Goal: Information Seeking & Learning: Learn about a topic

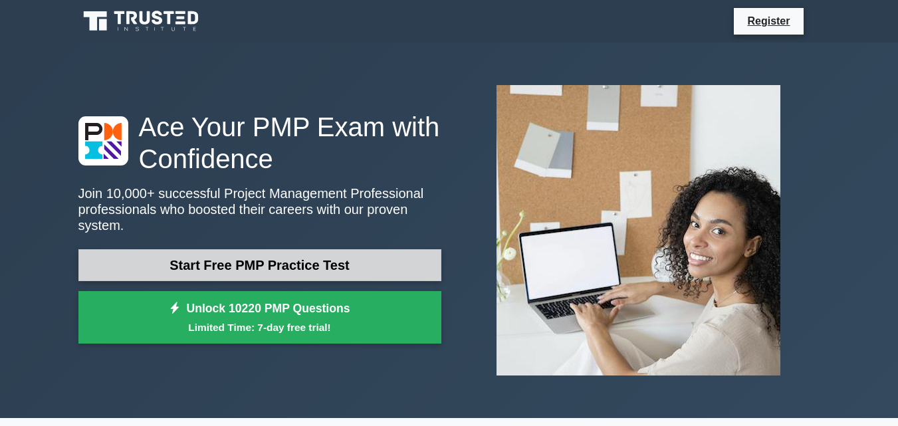
click at [322, 267] on link "Start Free PMP Practice Test" at bounding box center [259, 265] width 363 height 32
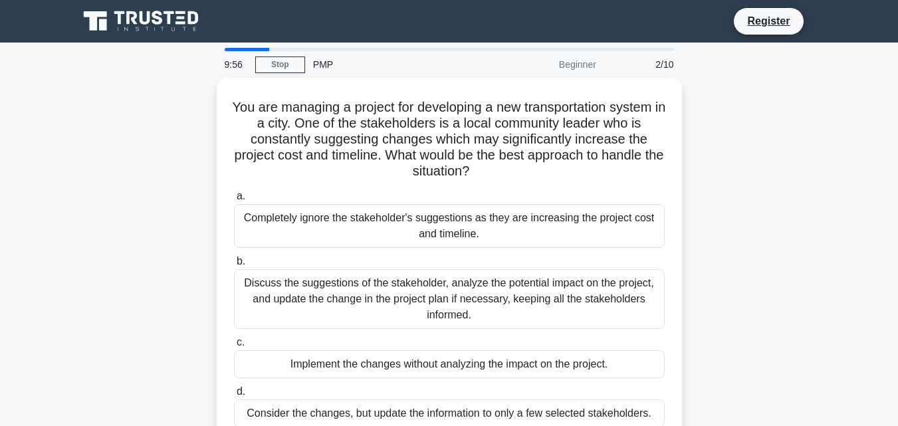
drag, startPoint x: 0, startPoint y: 0, endPoint x: 126, endPoint y: 202, distance: 237.8
click at [126, 202] on div "You are managing a project for developing a new transportation system in a city…" at bounding box center [448, 270] width 757 height 384
click at [139, 231] on div "You are managing a project for developing a new transportation system in a city…" at bounding box center [448, 270] width 757 height 384
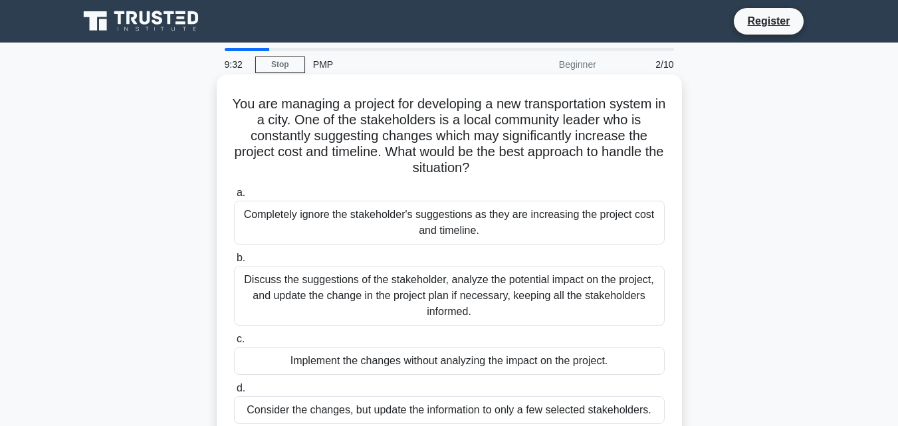
click at [294, 223] on div "Completely ignore the stakeholder's suggestions as they are increasing the proj…" at bounding box center [449, 223] width 430 height 44
click at [234, 197] on input "a. Completely ignore the stakeholder's suggestions as they are increasing the p…" at bounding box center [234, 193] width 0 height 9
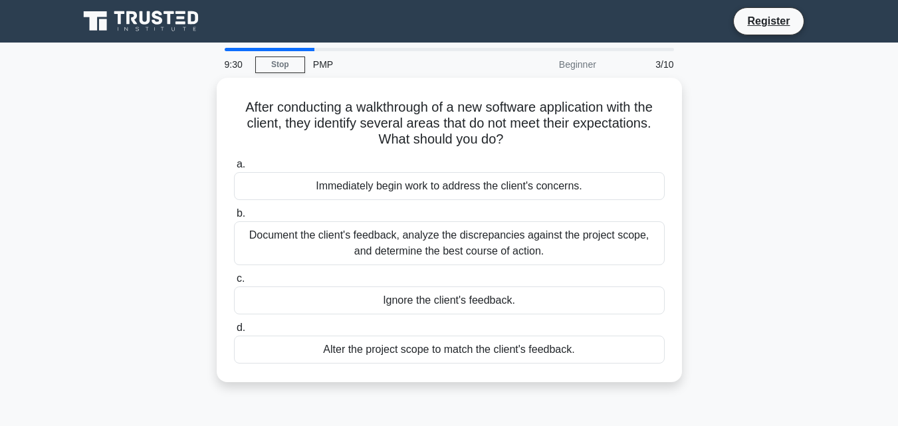
click at [659, 64] on div "3/10" at bounding box center [643, 64] width 78 height 27
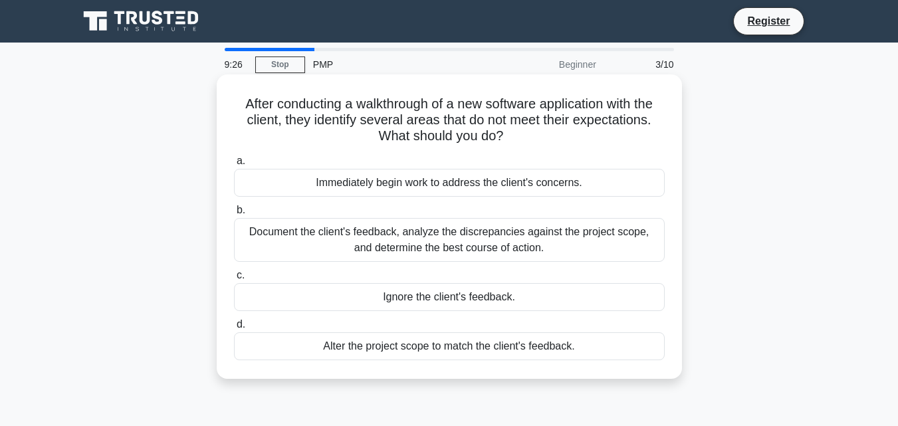
click at [457, 252] on div "Document the client's feedback, analyze the discrepancies against the project s…" at bounding box center [449, 240] width 430 height 44
click at [234, 215] on input "b. Document the client's feedback, analyze the discrepancies against the projec…" at bounding box center [234, 210] width 0 height 9
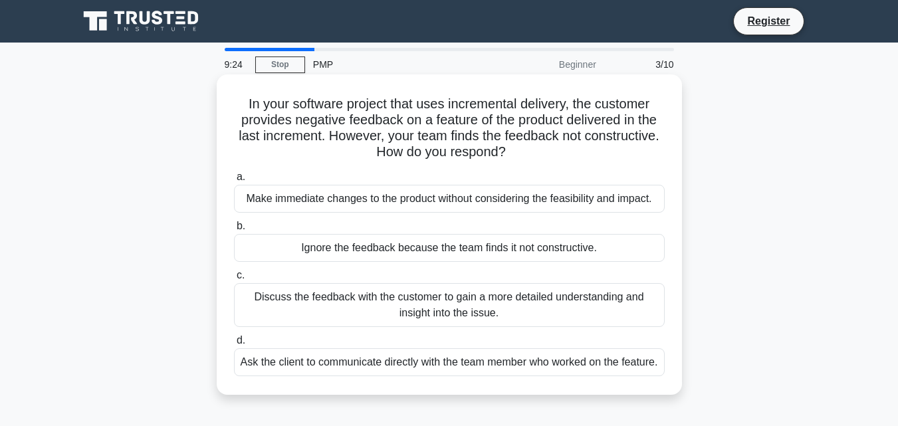
click at [458, 294] on div "Discuss the feedback with the customer to gain a more detailed understanding an…" at bounding box center [449, 305] width 430 height 44
click at [234, 280] on input "c. Discuss the feedback with the customer to gain a more detailed understanding…" at bounding box center [234, 275] width 0 height 9
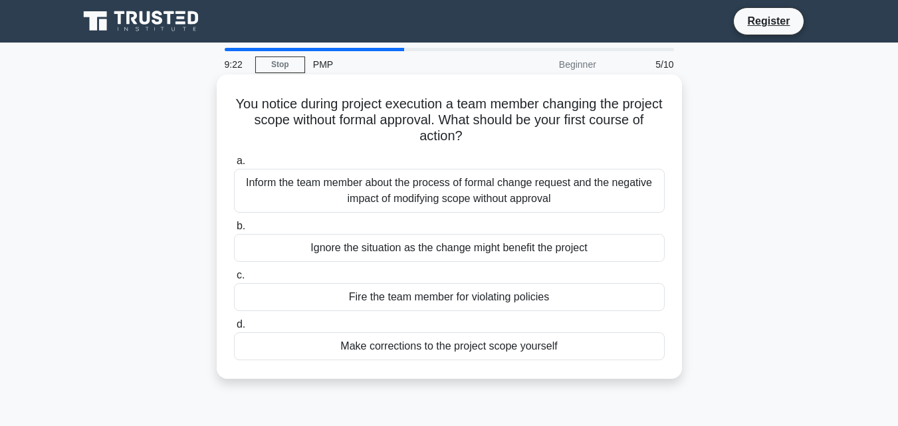
click at [450, 343] on div "Make corrections to the project scope yourself" at bounding box center [449, 346] width 430 height 28
click at [234, 329] on input "d. Make corrections to the project scope yourself" at bounding box center [234, 324] width 0 height 9
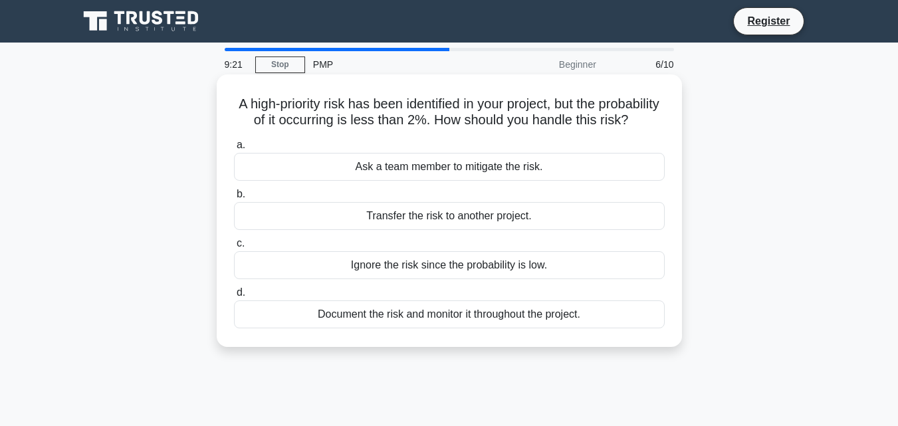
click at [433, 181] on div "Ask a team member to mitigate the risk." at bounding box center [449, 167] width 430 height 28
click at [234, 149] on input "a. Ask a team member to mitigate the risk." at bounding box center [234, 145] width 0 height 9
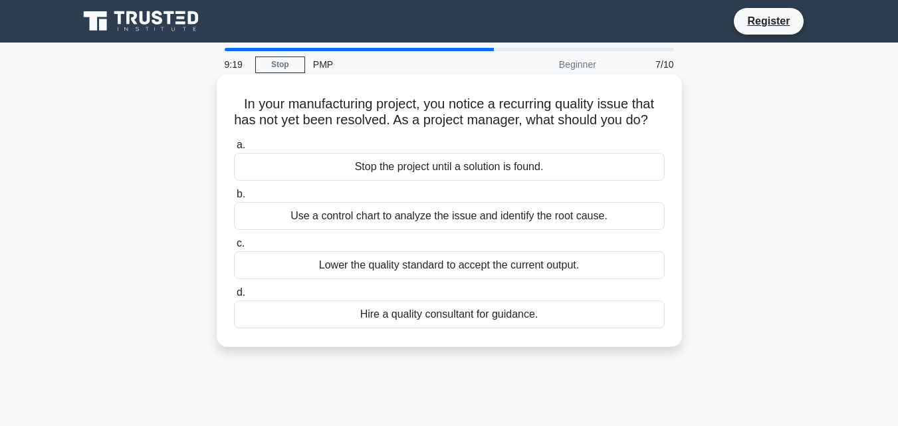
click at [432, 227] on div "Use a control chart to analyze the issue and identify the root cause." at bounding box center [449, 216] width 430 height 28
click at [234, 199] on input "b. Use a control chart to analyze the issue and identify the root cause." at bounding box center [234, 194] width 0 height 9
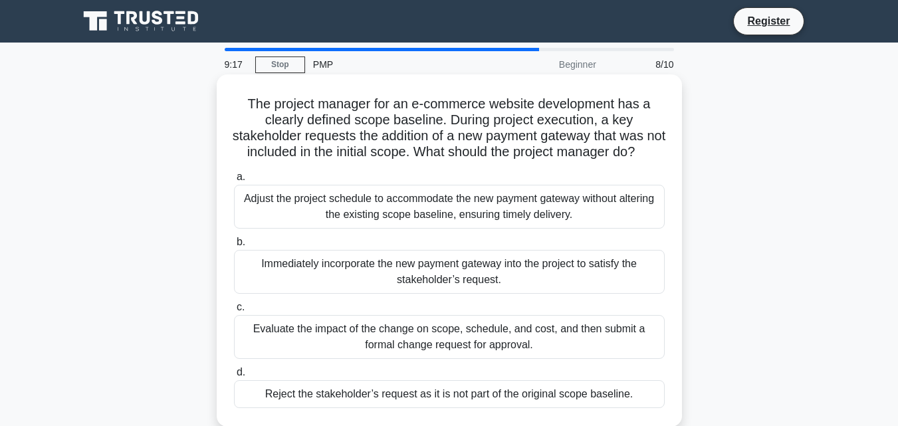
click at [428, 359] on div "Evaluate the impact of the change on scope, schedule, and cost, and then submit…" at bounding box center [449, 337] width 430 height 44
click at [234, 312] on input "c. Evaluate the impact of the change on scope, schedule, and cost, and then sub…" at bounding box center [234, 307] width 0 height 9
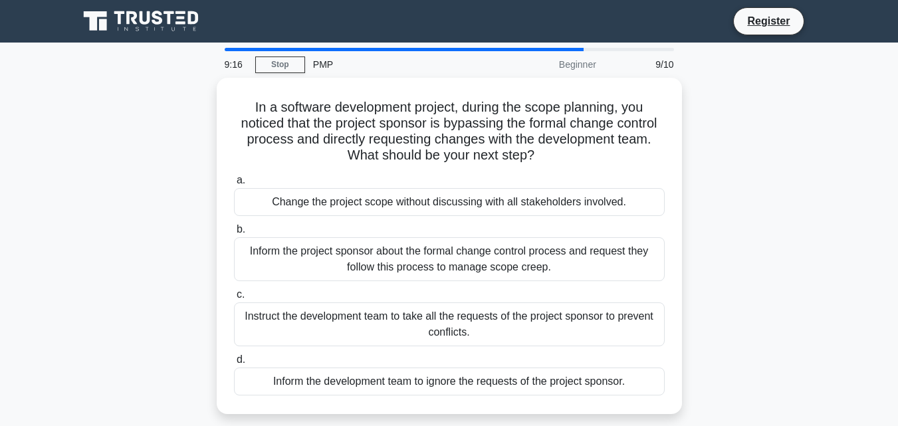
click at [428, 364] on label "d. Inform the development team to ignore the requests of the project sponsor." at bounding box center [449, 373] width 430 height 44
click at [234, 364] on input "d. Inform the development team to ignore the requests of the project sponsor." at bounding box center [234, 359] width 0 height 9
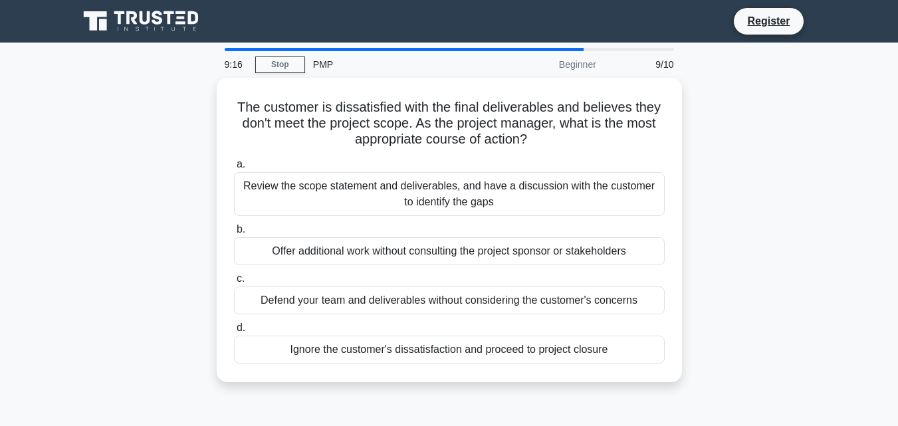
click at [428, 364] on div "a. Review the scope statement and deliverables, and have a discussion with the …" at bounding box center [449, 259] width 446 height 213
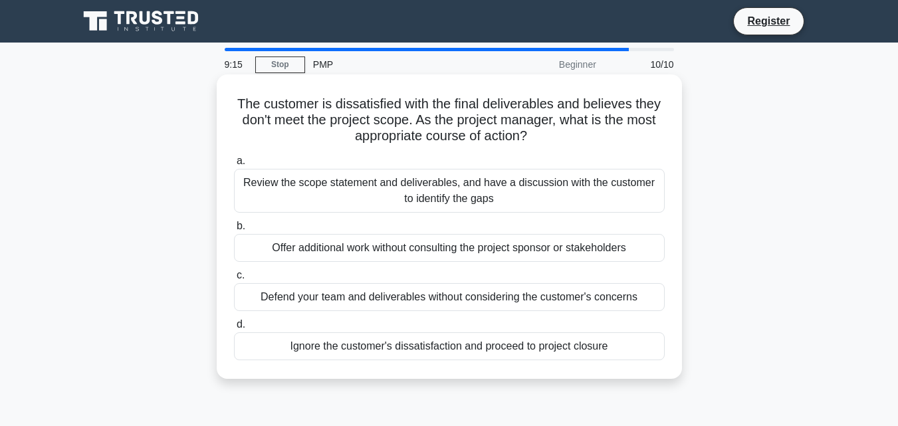
click at [367, 335] on div "Ignore the customer's dissatisfaction and proceed to project closure" at bounding box center [449, 346] width 430 height 28
click at [234, 329] on input "d. Ignore the customer's dissatisfaction and proceed to project closure" at bounding box center [234, 324] width 0 height 9
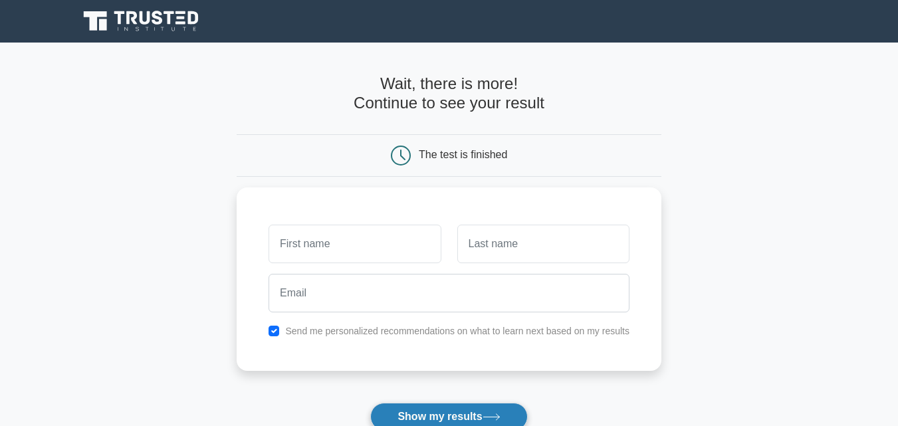
click at [459, 409] on button "Show my results" at bounding box center [448, 417] width 157 height 28
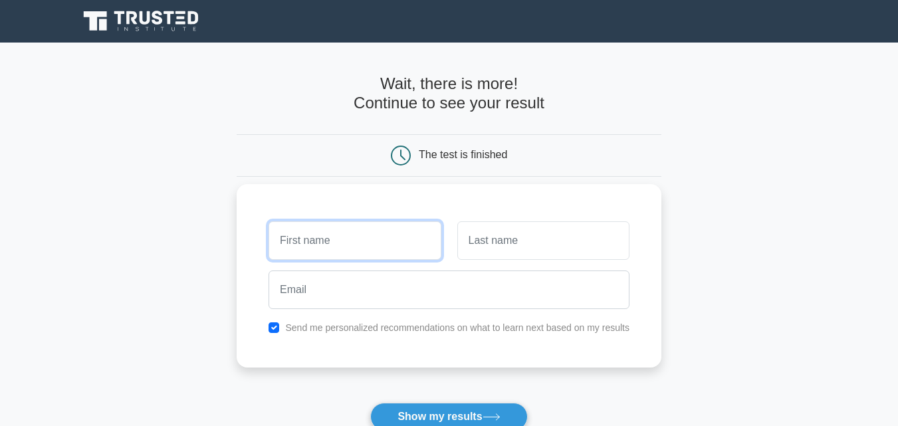
click at [358, 238] on input "text" at bounding box center [354, 240] width 172 height 39
type input "o"
type input "q"
click at [282, 241] on input "Okeh" at bounding box center [354, 240] width 172 height 39
type input "Okeh"
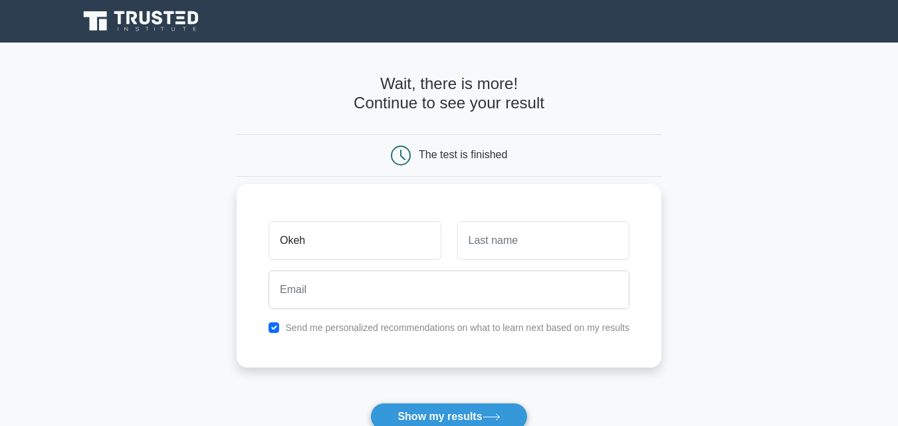
click at [378, 265] on div at bounding box center [448, 289] width 377 height 49
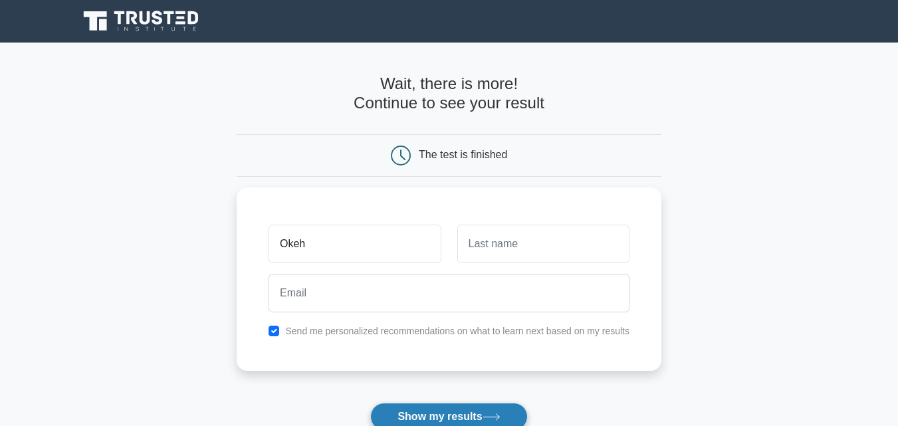
click at [478, 413] on button "Show my results" at bounding box center [448, 417] width 157 height 28
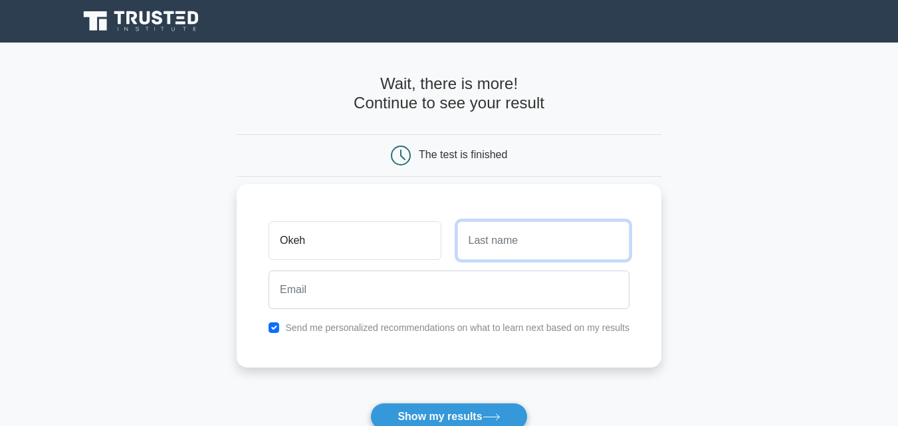
click at [555, 235] on input "text" at bounding box center [543, 240] width 172 height 39
click at [476, 240] on input "hhenretta" at bounding box center [543, 240] width 172 height 39
click at [476, 240] on input "henretta" at bounding box center [543, 240] width 172 height 39
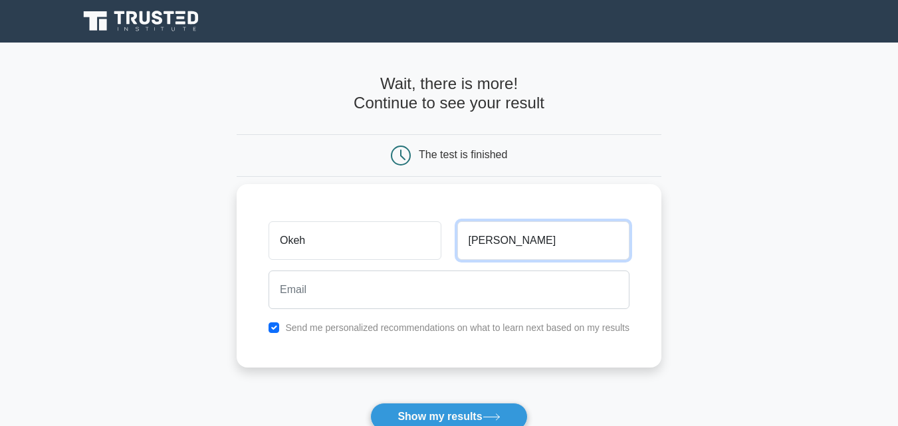
click at [491, 243] on input "Henretta" at bounding box center [543, 240] width 172 height 39
click at [529, 248] on input "Henrietta" at bounding box center [543, 240] width 172 height 39
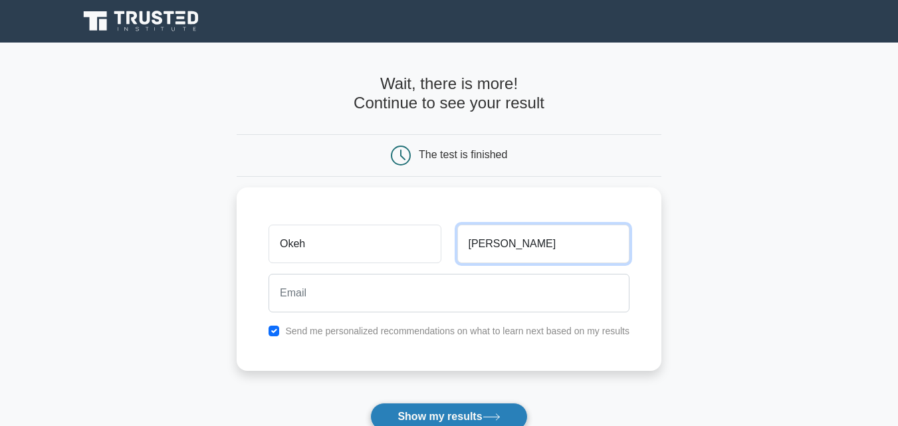
type input "Henrietta"
click at [423, 419] on button "Show my results" at bounding box center [448, 417] width 157 height 28
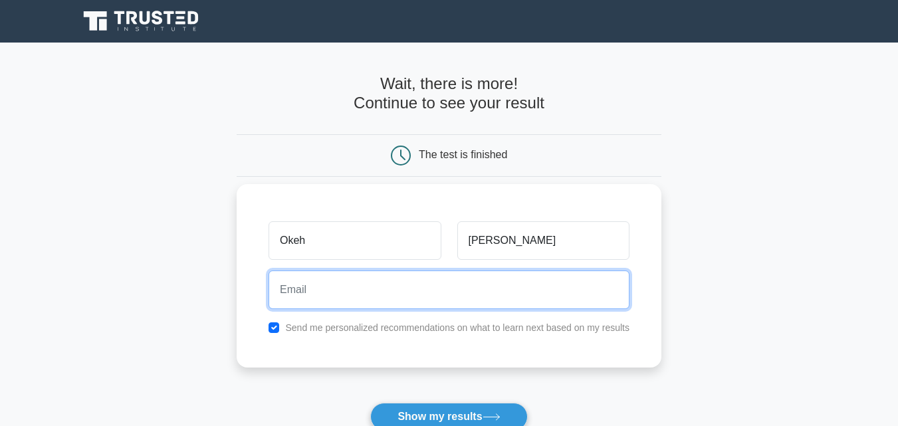
click at [456, 295] on input "email" at bounding box center [448, 289] width 361 height 39
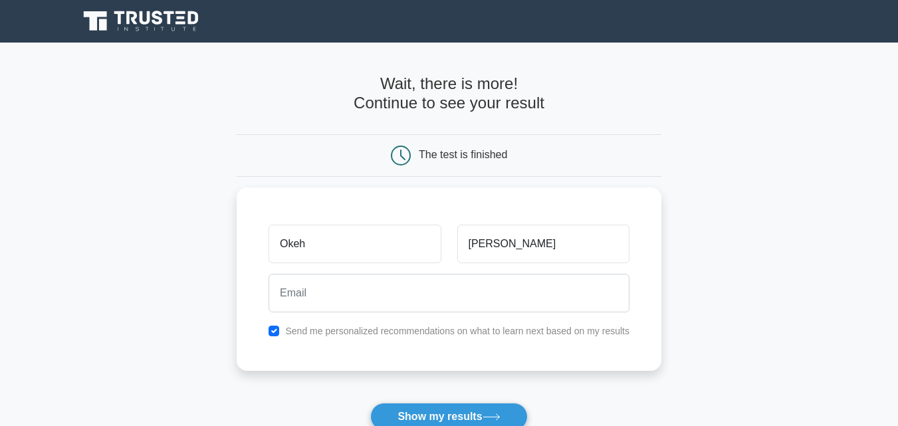
click at [201, 359] on main "Wait, there is more! Continue to see your result The test is finished Okeh" at bounding box center [449, 282] width 898 height 478
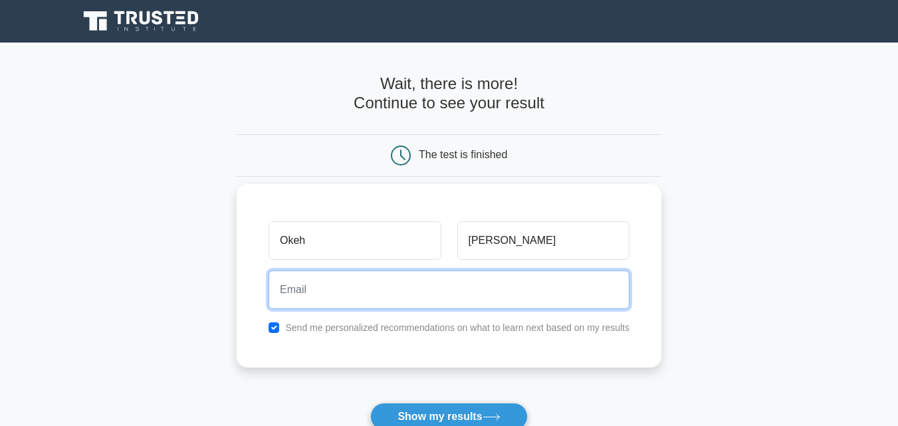
click at [373, 275] on input "email" at bounding box center [448, 289] width 361 height 39
type input "o"
click at [297, 288] on input "07025828" at bounding box center [448, 289] width 361 height 39
click at [341, 290] on input "070325828" at bounding box center [448, 289] width 361 height 39
click at [370, 403] on button "Show my results" at bounding box center [448, 417] width 157 height 28
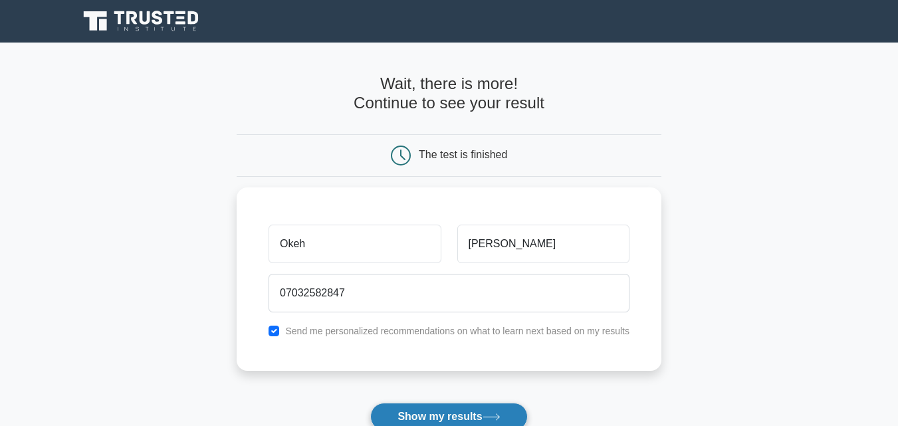
click at [464, 417] on button "Show my results" at bounding box center [448, 417] width 157 height 28
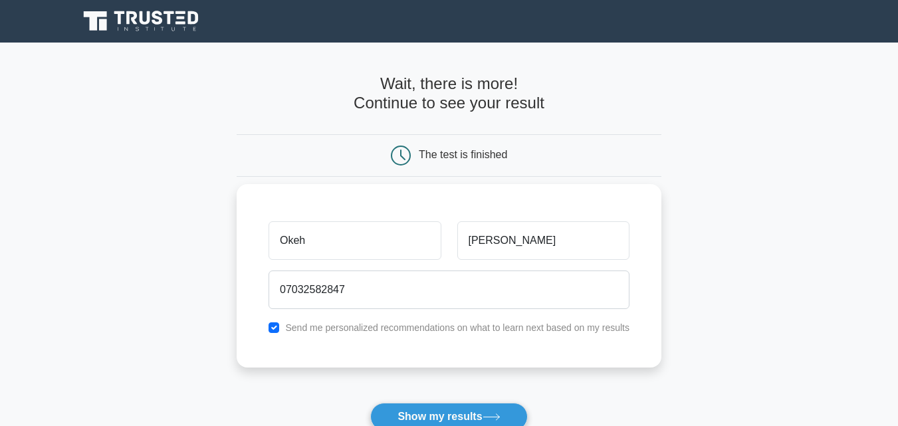
click at [402, 266] on div "07032582847" at bounding box center [448, 289] width 377 height 49
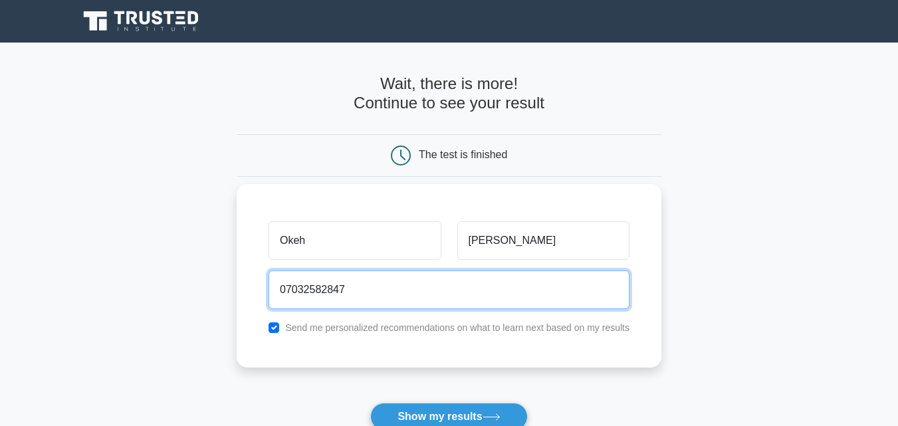
click at [419, 281] on input "07032582847" at bounding box center [448, 289] width 361 height 39
type input "0"
click at [370, 403] on button "Show my results" at bounding box center [448, 417] width 157 height 28
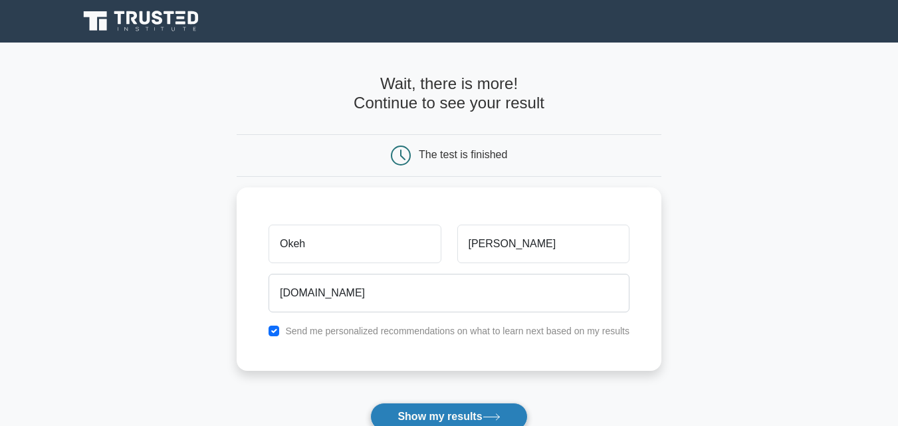
click at [452, 417] on button "Show my results" at bounding box center [448, 417] width 157 height 28
click at [454, 416] on button "Show my results" at bounding box center [448, 417] width 157 height 28
click at [458, 154] on div "The test is finished" at bounding box center [463, 154] width 88 height 11
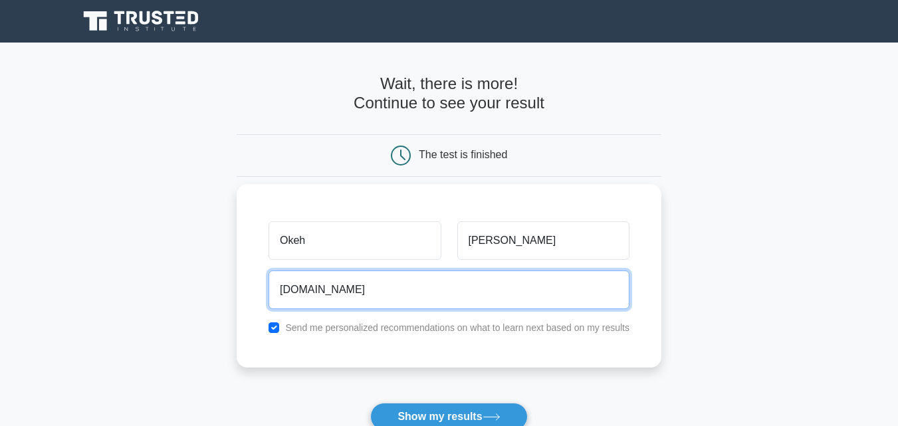
click at [347, 295] on input "jeniferokehyahoo.com" at bounding box center [448, 289] width 361 height 39
click at [333, 295] on input "jeniferokehyahoo.com" at bounding box center [448, 289] width 361 height 39
click at [401, 288] on input "jeniferokehyahoo.com" at bounding box center [448, 289] width 361 height 39
type input "j"
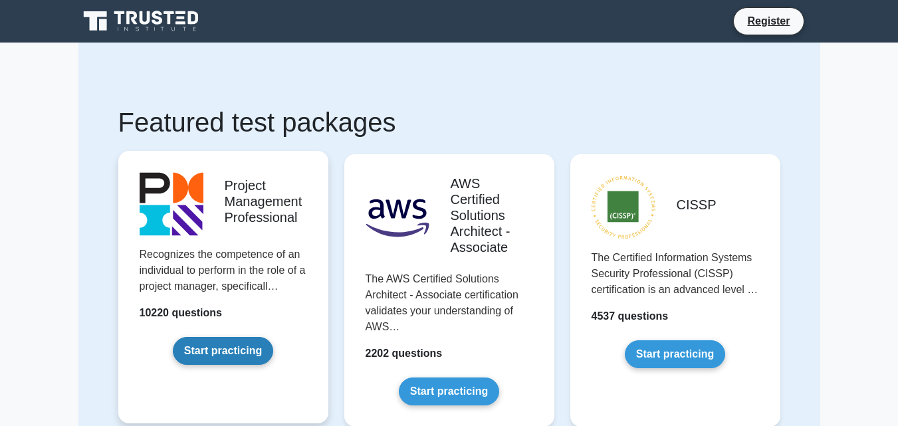
click at [214, 339] on link "Start practicing" at bounding box center [223, 351] width 100 height 28
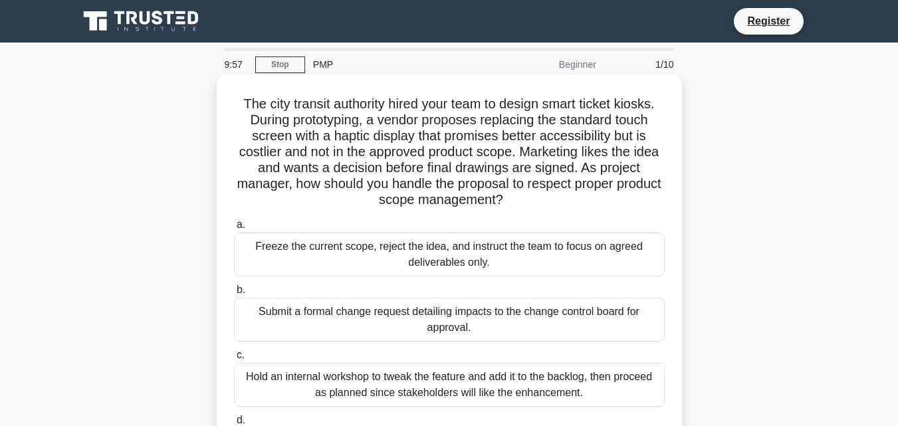
click at [351, 275] on div "Freeze the current scope, reject the idea, and instruct the team to focus on ag…" at bounding box center [449, 255] width 430 height 44
click at [234, 229] on input "a. Freeze the current scope, reject the idea, and instruct the team to focus on…" at bounding box center [234, 225] width 0 height 9
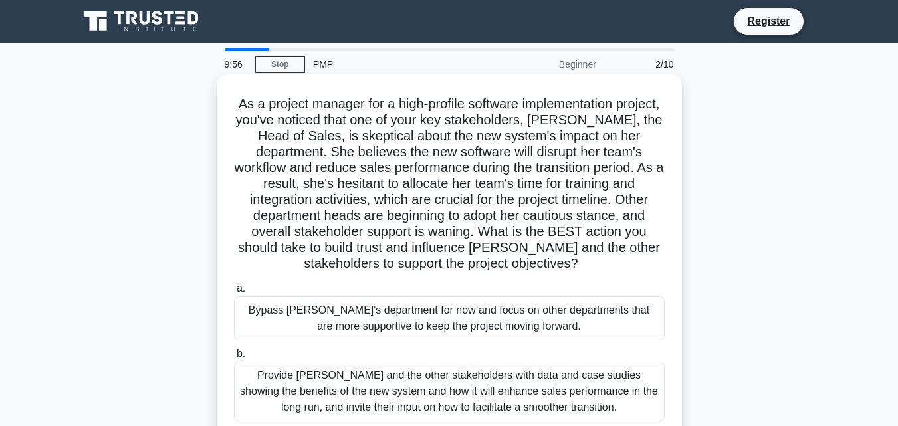
click at [369, 368] on div "Provide [PERSON_NAME] and the other stakeholders with data and case studies sho…" at bounding box center [449, 391] width 430 height 60
click at [234, 358] on input "b. Provide [PERSON_NAME] and the other stakeholders with data and case studies …" at bounding box center [234, 353] width 0 height 9
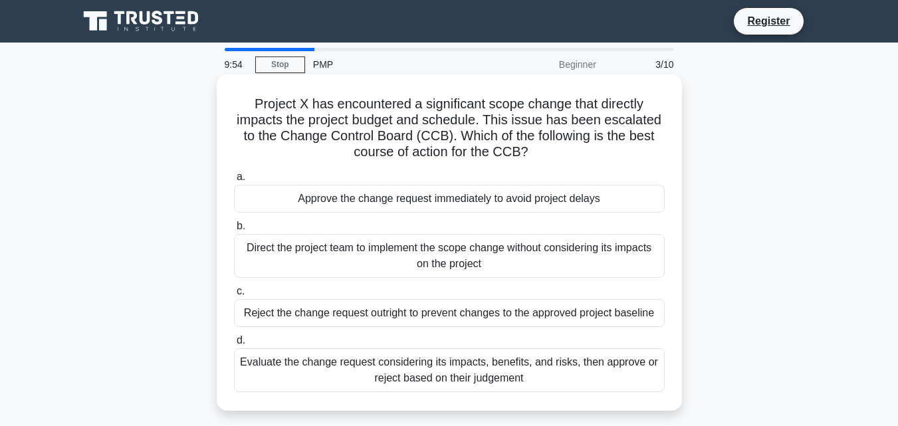
click at [389, 319] on div "Reject the change request outright to prevent changes to the approved project b…" at bounding box center [449, 313] width 430 height 28
click at [234, 296] on input "c. Reject the change request outright to prevent changes to the approved projec…" at bounding box center [234, 291] width 0 height 9
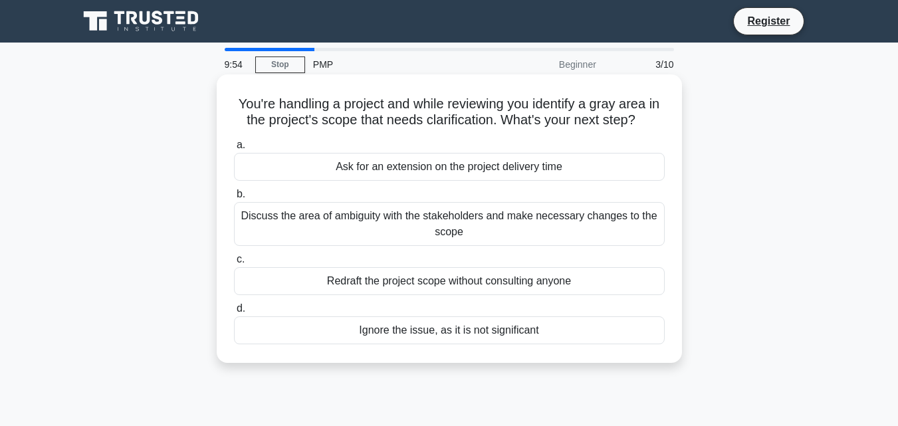
click at [383, 336] on div "Ignore the issue, as it is not significant" at bounding box center [449, 330] width 430 height 28
click at [234, 313] on input "d. Ignore the issue, as it is not significant" at bounding box center [234, 308] width 0 height 9
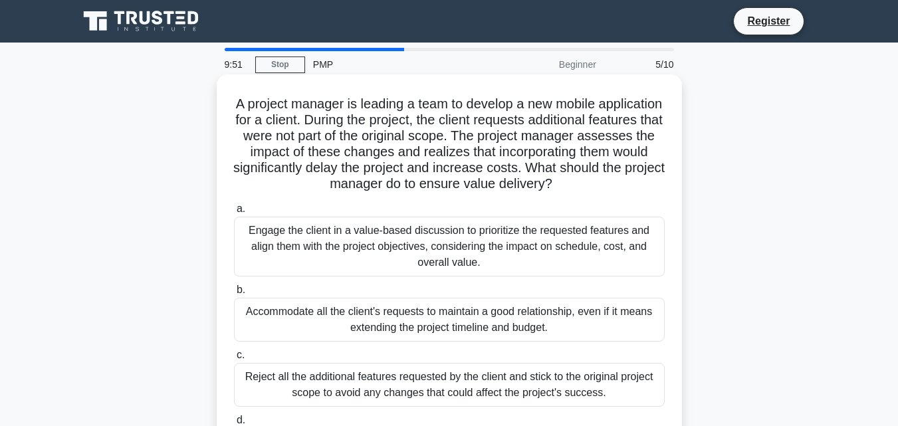
click at [382, 252] on div "Engage the client in a value-based discussion to prioritize the requested featu…" at bounding box center [449, 247] width 430 height 60
click at [234, 213] on input "a. Engage the client in a value-based discussion to prioritize the requested fe…" at bounding box center [234, 209] width 0 height 9
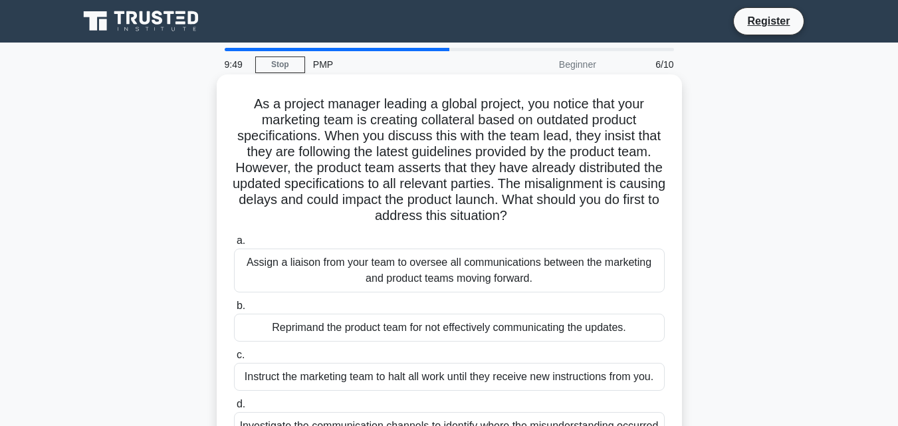
click at [364, 333] on div "Reprimand the product team for not effectively communicating the updates." at bounding box center [449, 328] width 430 height 28
click at [234, 310] on input "b. Reprimand the product team for not effectively communicating the updates." at bounding box center [234, 306] width 0 height 9
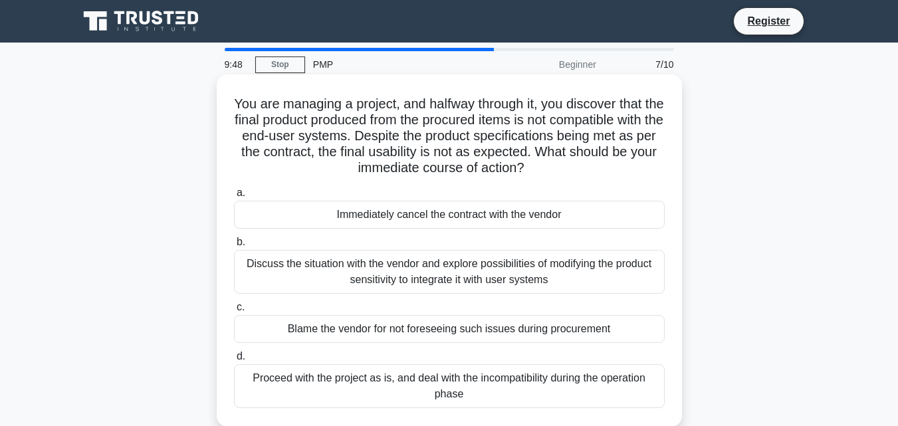
click at [359, 330] on div "Blame the vendor for not foreseeing such issues during procurement" at bounding box center [449, 329] width 430 height 28
click at [234, 312] on input "c. Blame the vendor for not foreseeing such issues during procurement" at bounding box center [234, 307] width 0 height 9
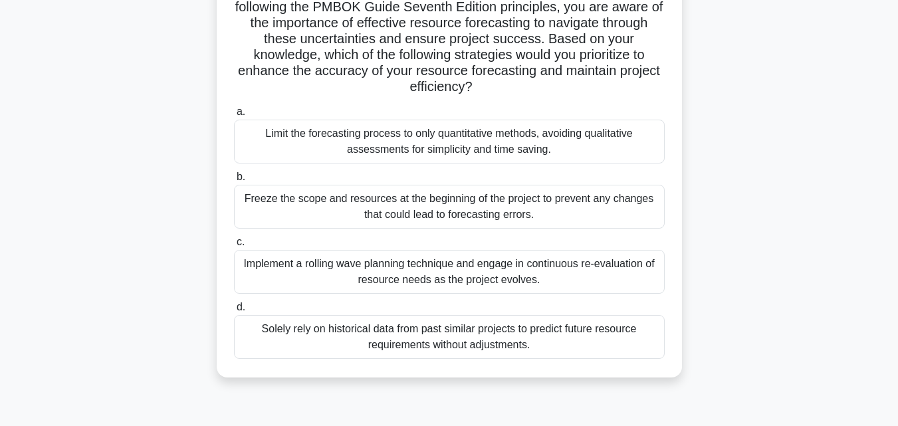
scroll to position [185, 0]
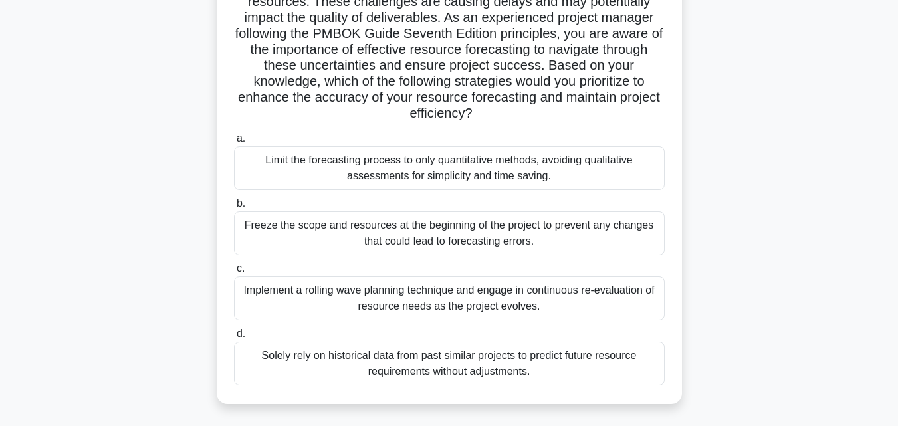
click at [378, 357] on div "Solely rely on historical data from past similar projects to predict future res…" at bounding box center [449, 363] width 430 height 44
click at [234, 338] on input "d. Solely rely on historical data from past similar projects to predict future …" at bounding box center [234, 334] width 0 height 9
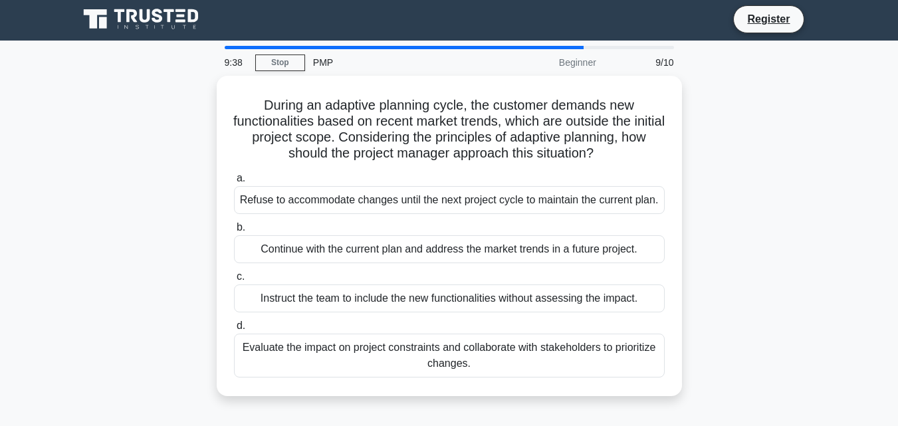
scroll to position [0, 0]
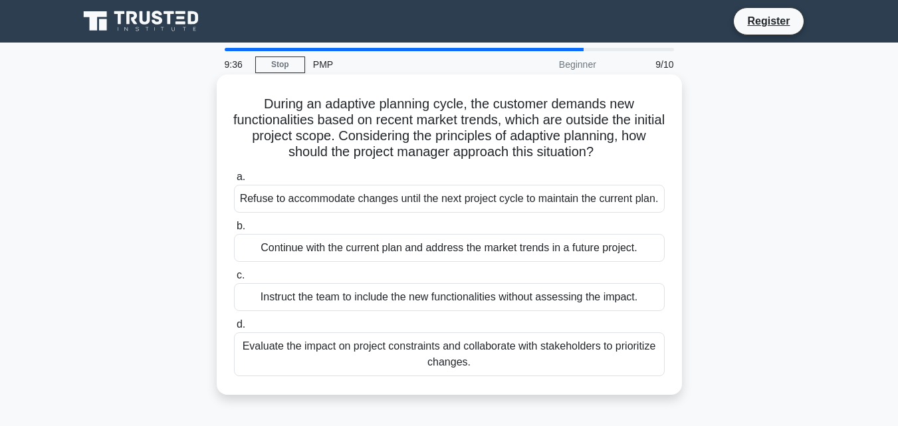
click at [385, 208] on div "Refuse to accommodate changes until the next project cycle to maintain the curr…" at bounding box center [449, 199] width 430 height 28
click at [234, 181] on input "a. Refuse to accommodate changes until the next project cycle to maintain the c…" at bounding box center [234, 177] width 0 height 9
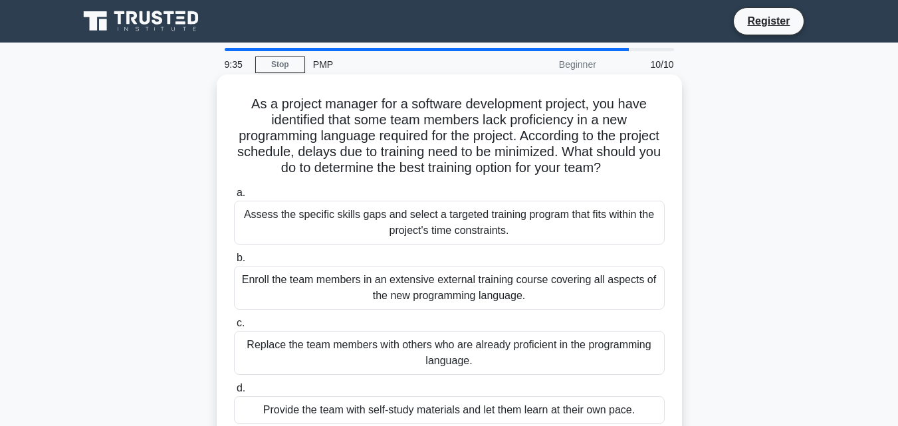
click at [385, 298] on div "Enroll the team members in an extensive external training course covering all a…" at bounding box center [449, 288] width 430 height 44
click at [234, 262] on input "b. Enroll the team members in an extensive external training course covering al…" at bounding box center [234, 258] width 0 height 9
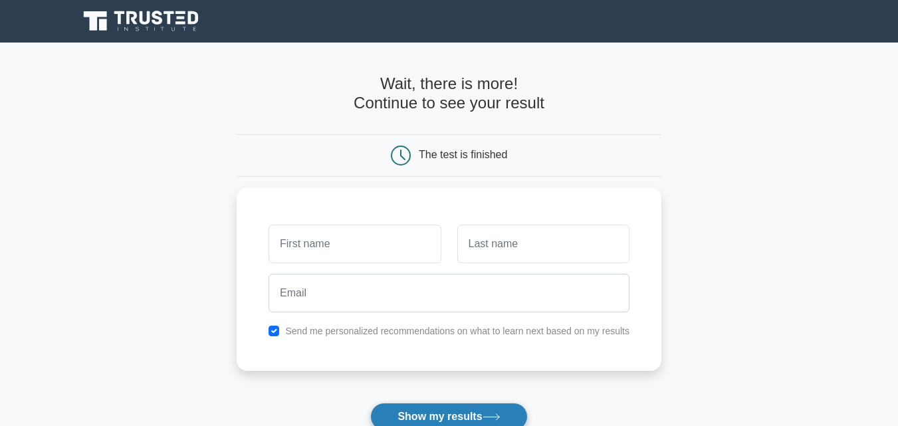
click at [410, 412] on button "Show my results" at bounding box center [448, 417] width 157 height 28
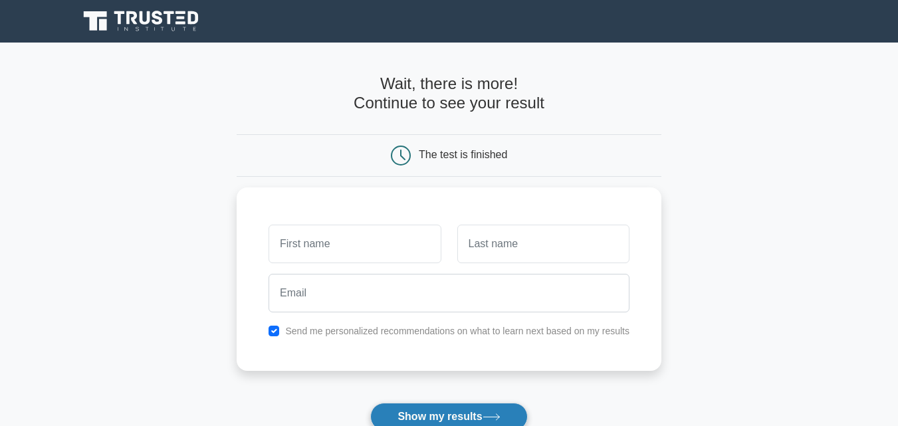
click at [410, 412] on button "Show my results" at bounding box center [448, 417] width 157 height 28
